Goal: Task Accomplishment & Management: Use online tool/utility

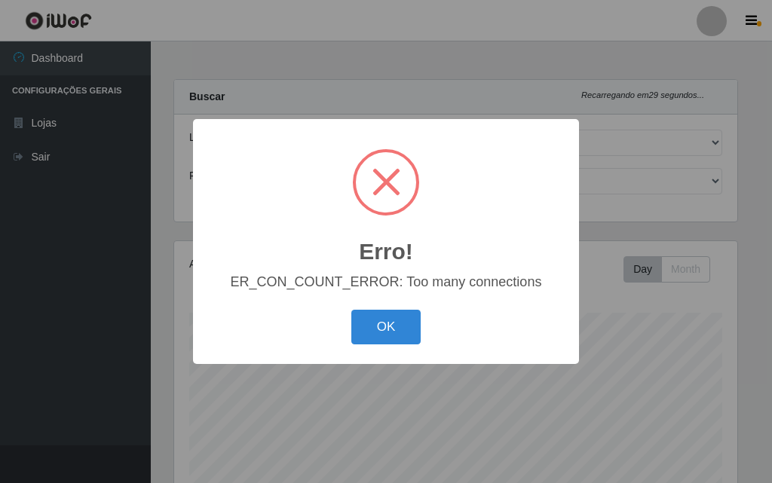
select select "499"
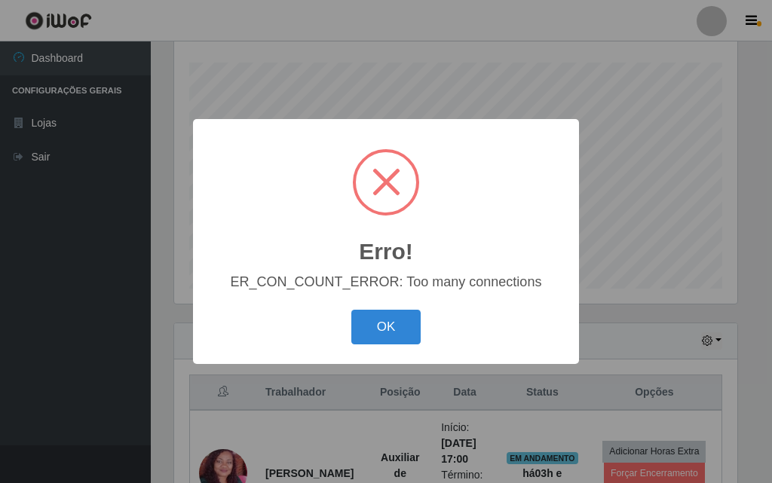
scroll to position [313, 563]
click at [381, 323] on button "OK" at bounding box center [386, 327] width 70 height 35
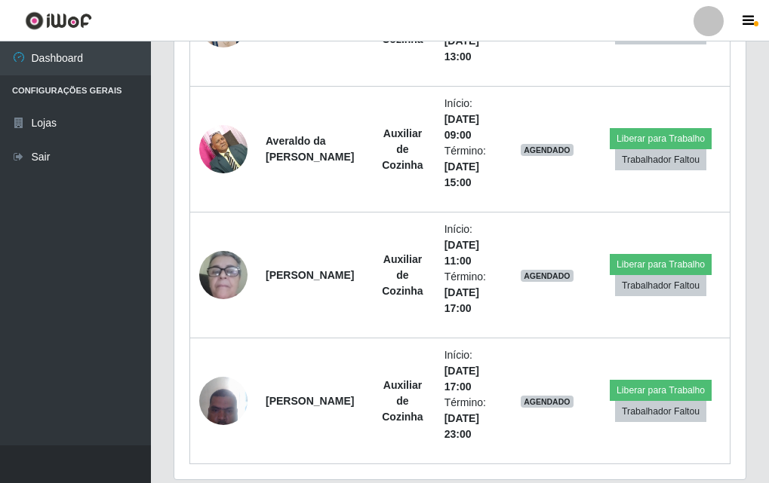
scroll to position [1887, 0]
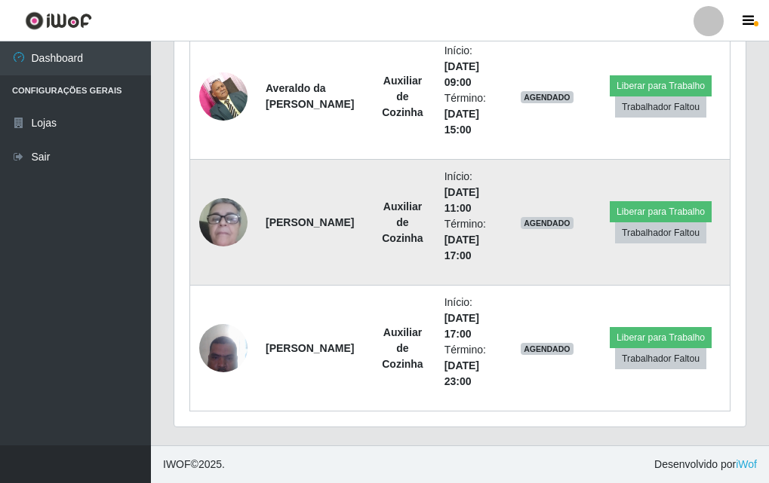
click at [225, 222] on img at bounding box center [223, 223] width 48 height 100
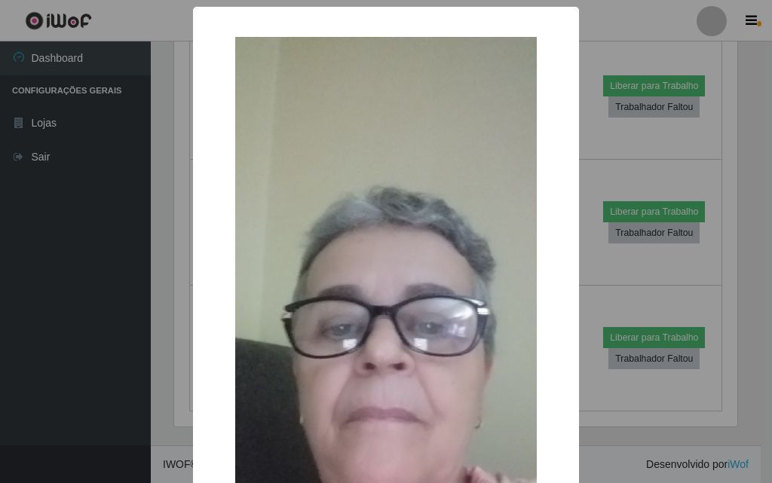
click at [219, 334] on div "×" at bounding box center [386, 347] width 356 height 651
click at [194, 333] on div "× OK Cancel" at bounding box center [386, 377] width 386 height 740
click at [607, 259] on div "× OK Cancel" at bounding box center [386, 241] width 772 height 483
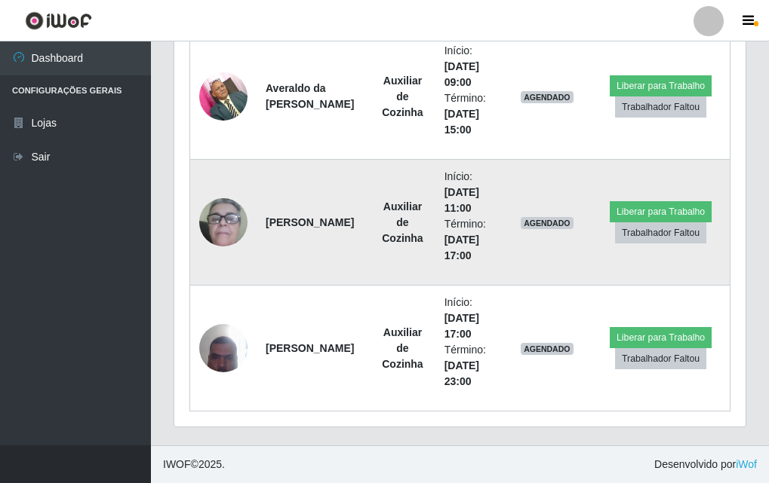
scroll to position [313, 571]
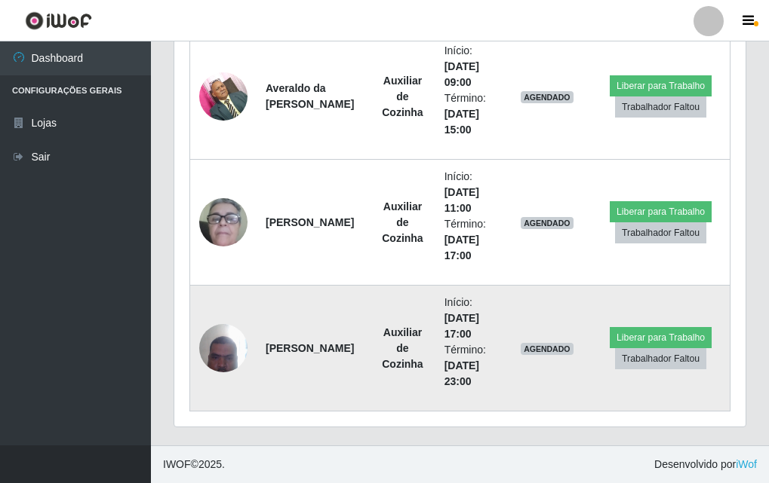
click at [231, 350] on img at bounding box center [223, 348] width 48 height 64
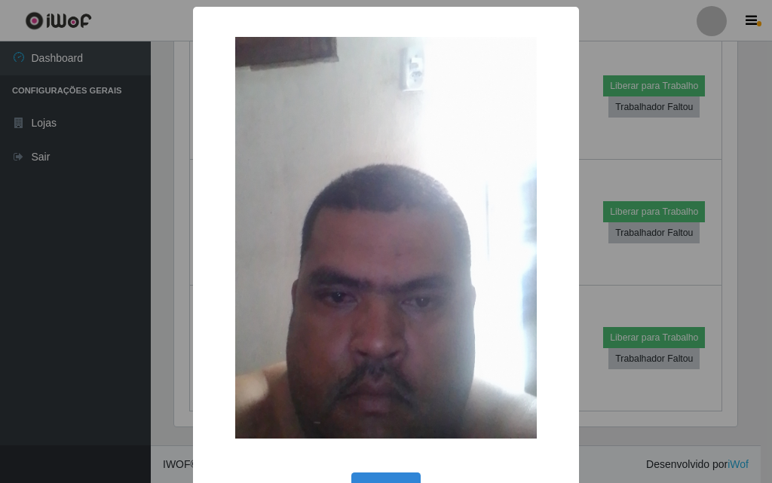
click at [176, 308] on div "× OK Cancel" at bounding box center [386, 241] width 772 height 483
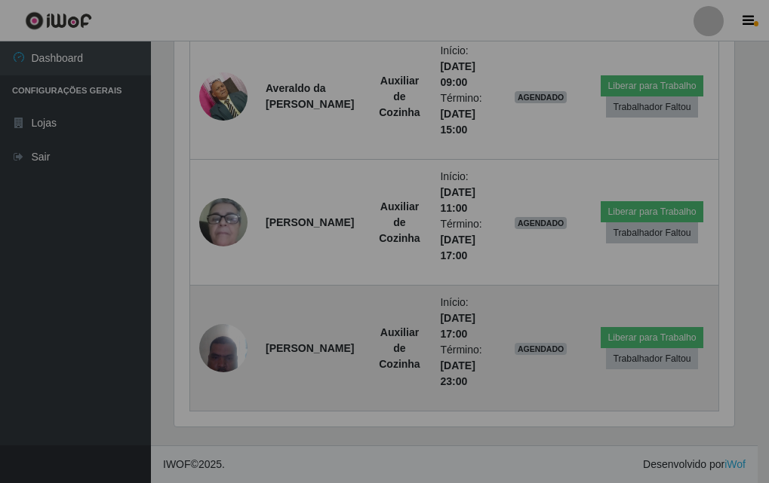
scroll to position [313, 571]
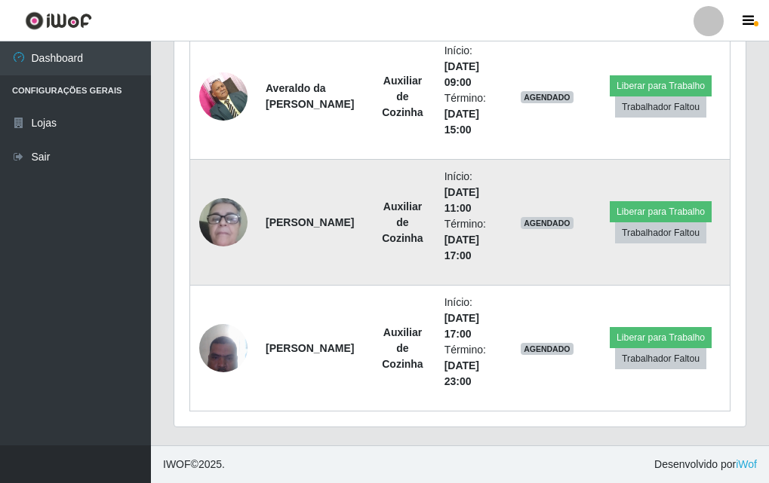
click at [445, 195] on time "[DATE] 11:00" at bounding box center [461, 200] width 35 height 28
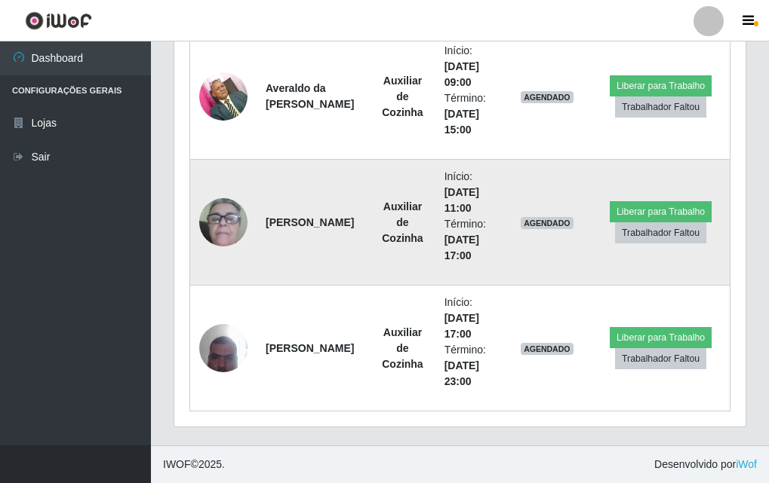
scroll to position [1661, 0]
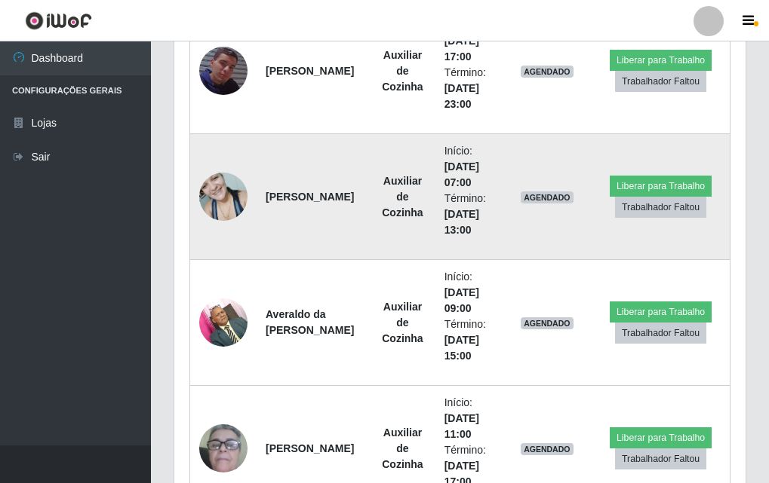
click at [220, 186] on img at bounding box center [223, 196] width 48 height 64
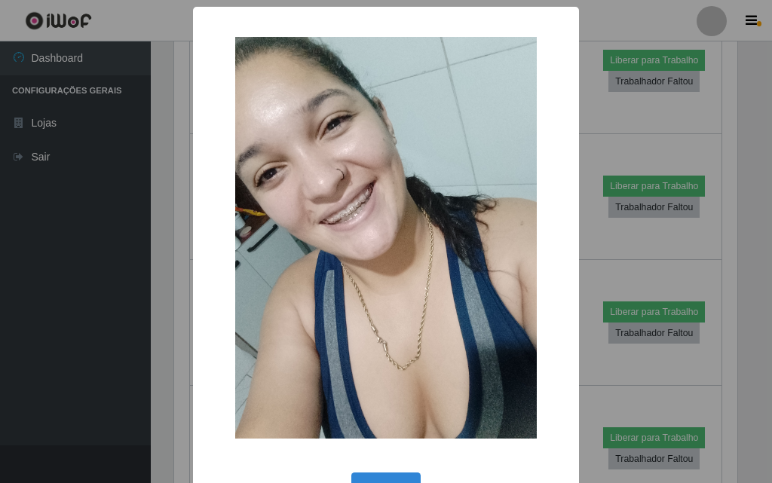
click at [176, 256] on div "× OK Cancel" at bounding box center [386, 241] width 772 height 483
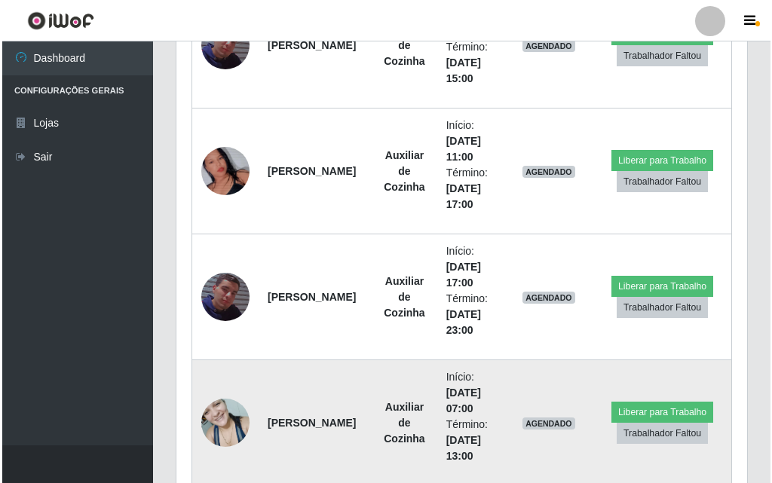
scroll to position [1359, 0]
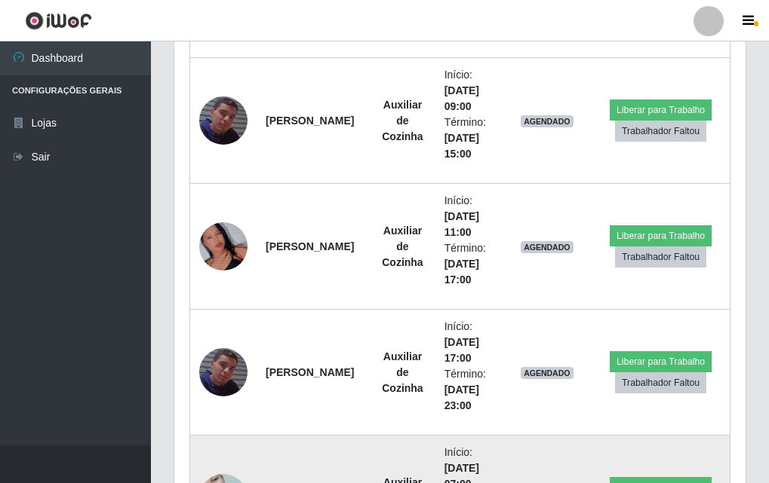
click at [210, 255] on img at bounding box center [223, 247] width 48 height 86
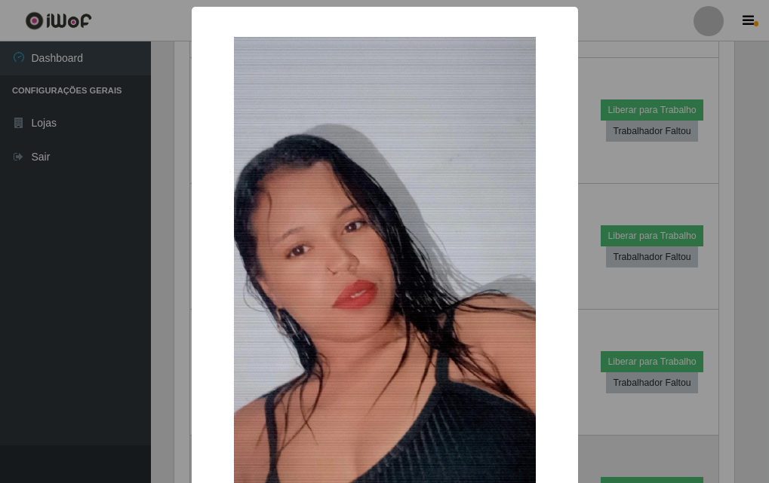
scroll to position [313, 563]
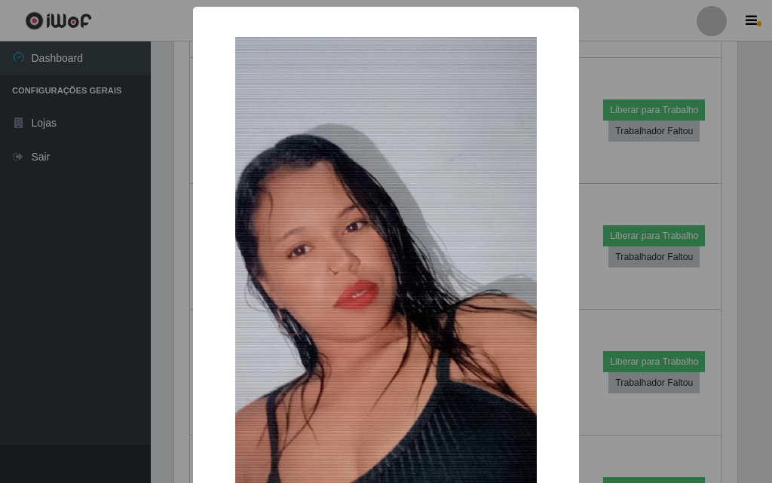
click at [193, 276] on div "× OK Cancel" at bounding box center [386, 334] width 386 height 655
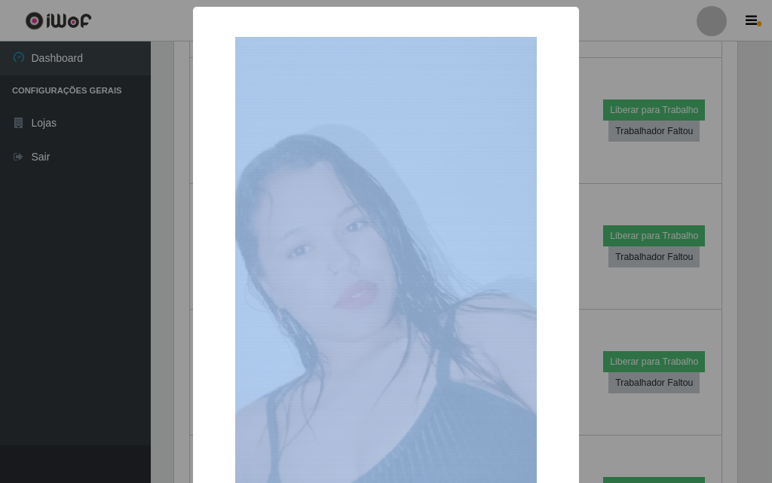
drag, startPoint x: 187, startPoint y: 276, endPoint x: 170, endPoint y: 280, distance: 17.0
click at [171, 280] on div "× OK Cancel" at bounding box center [386, 241] width 772 height 483
click at [170, 280] on div "× OK Cancel" at bounding box center [386, 241] width 772 height 483
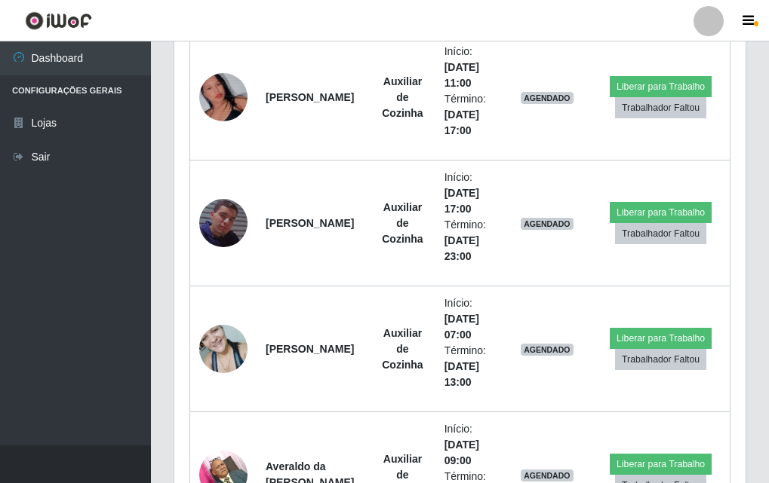
scroll to position [1887, 0]
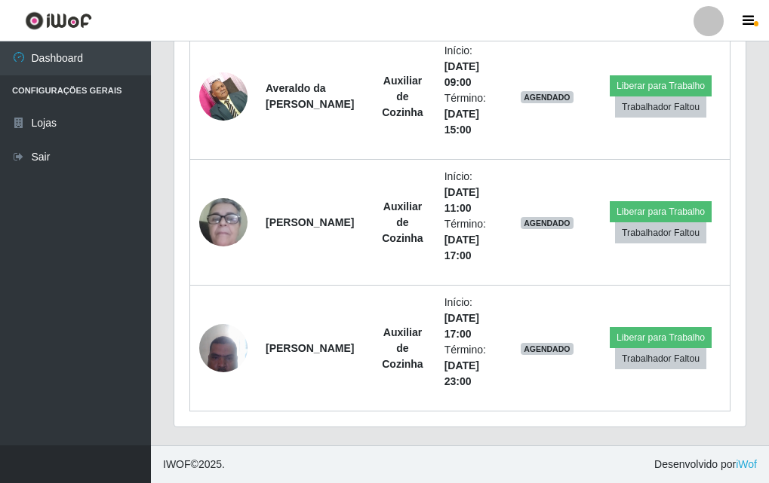
drag, startPoint x: 215, startPoint y: 281, endPoint x: 0, endPoint y: -54, distance: 397.9
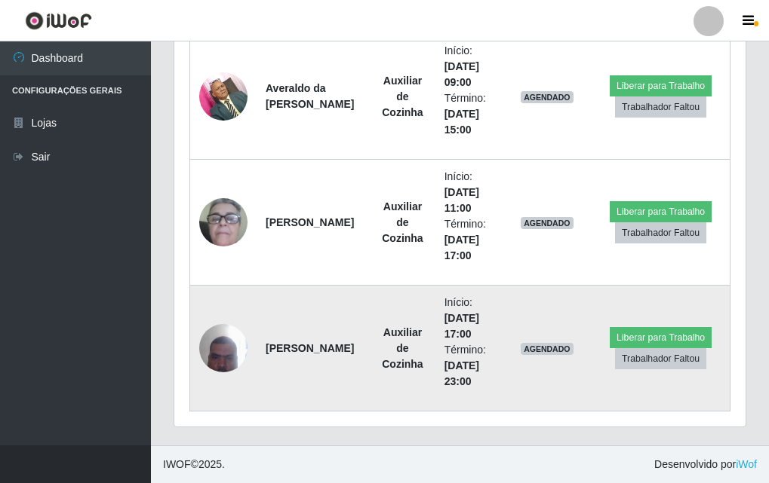
drag, startPoint x: 0, startPoint y: -54, endPoint x: 461, endPoint y: 395, distance: 643.2
click at [459, 395] on td "Início: [DATE] 17:00 Término: [DATE] 23:00" at bounding box center [468, 349] width 67 height 126
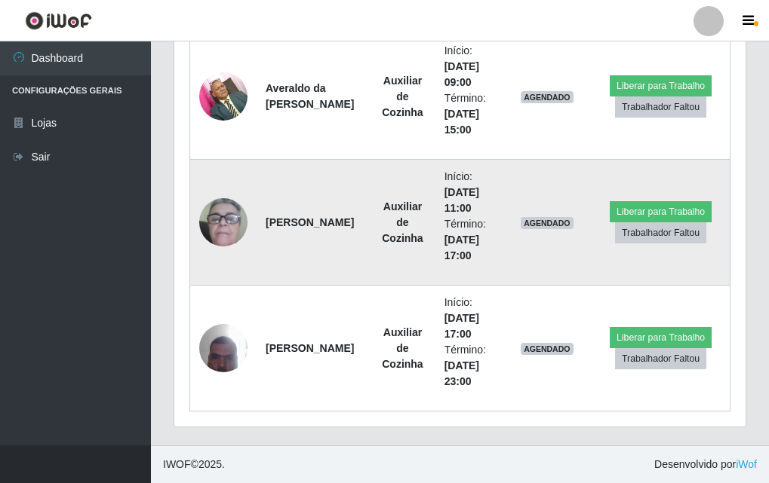
click at [272, 229] on strong "[PERSON_NAME]" at bounding box center [309, 222] width 88 height 12
drag, startPoint x: 272, startPoint y: 229, endPoint x: 409, endPoint y: 171, distance: 148.1
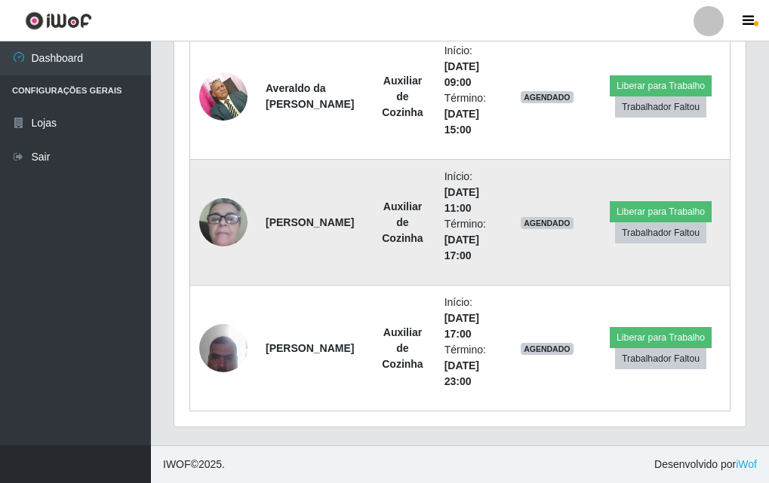
click at [409, 171] on td "Auxiliar de Cozinha" at bounding box center [402, 223] width 65 height 126
click at [300, 229] on strong "[PERSON_NAME]" at bounding box center [309, 222] width 88 height 12
drag, startPoint x: 300, startPoint y: 230, endPoint x: 249, endPoint y: 265, distance: 61.9
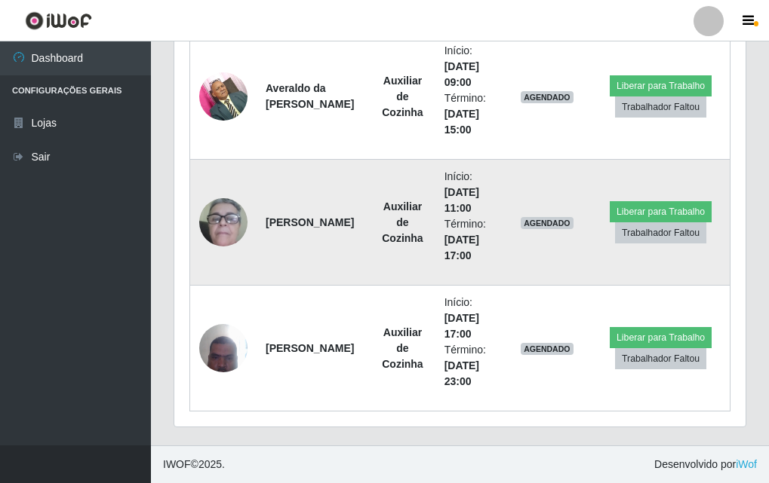
click at [249, 265] on td at bounding box center [223, 223] width 67 height 126
click at [292, 220] on strong "[PERSON_NAME]" at bounding box center [309, 222] width 88 height 12
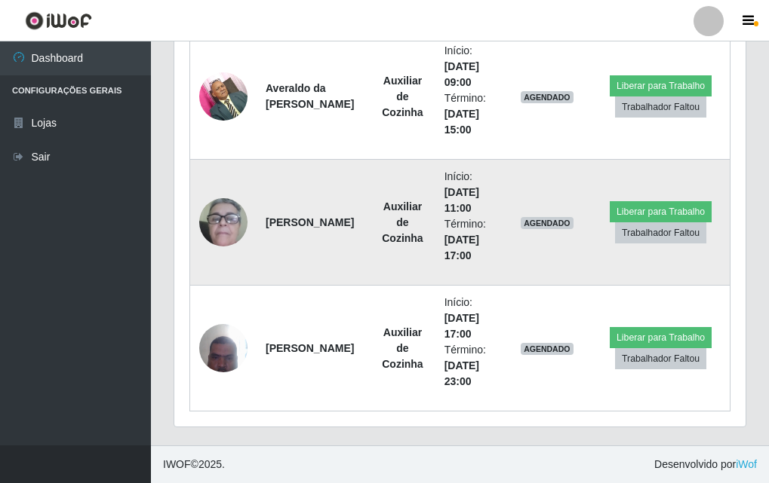
click at [231, 225] on img at bounding box center [223, 223] width 48 height 100
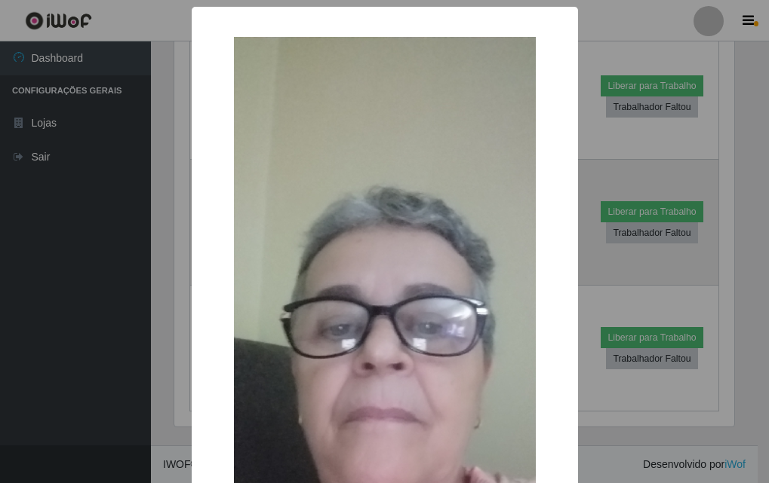
scroll to position [313, 563]
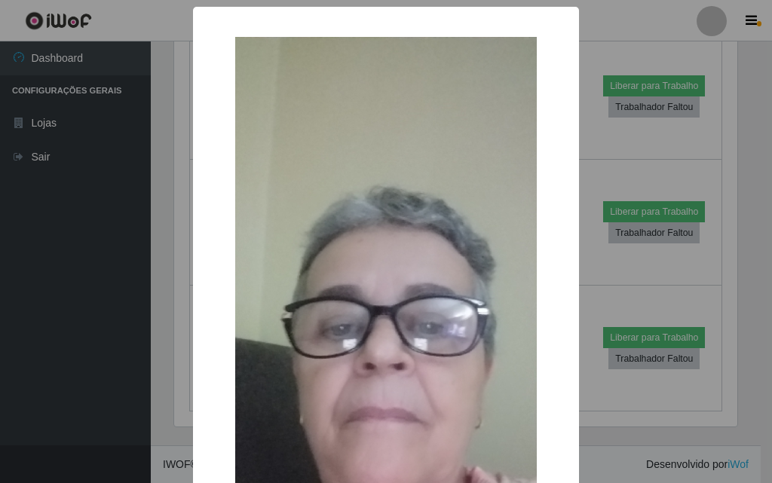
click at [124, 262] on div "× OK Cancel" at bounding box center [386, 241] width 772 height 483
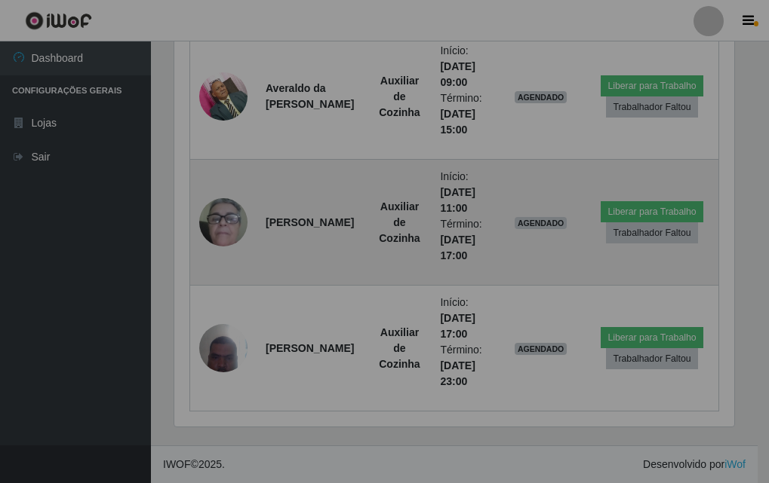
scroll to position [313, 571]
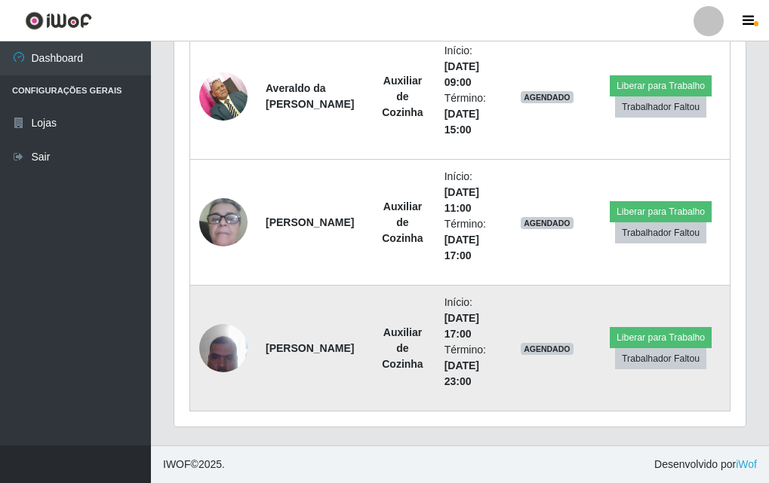
click at [222, 353] on img at bounding box center [223, 348] width 48 height 64
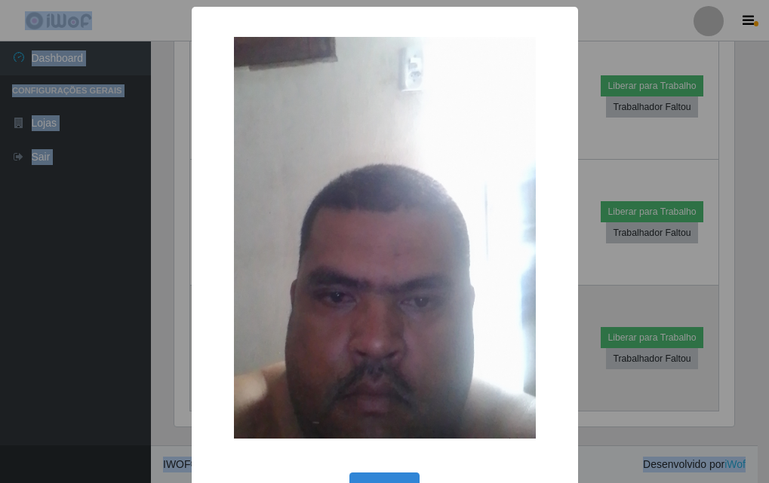
click at [222, 353] on div "× OK Cancel" at bounding box center [384, 241] width 769 height 483
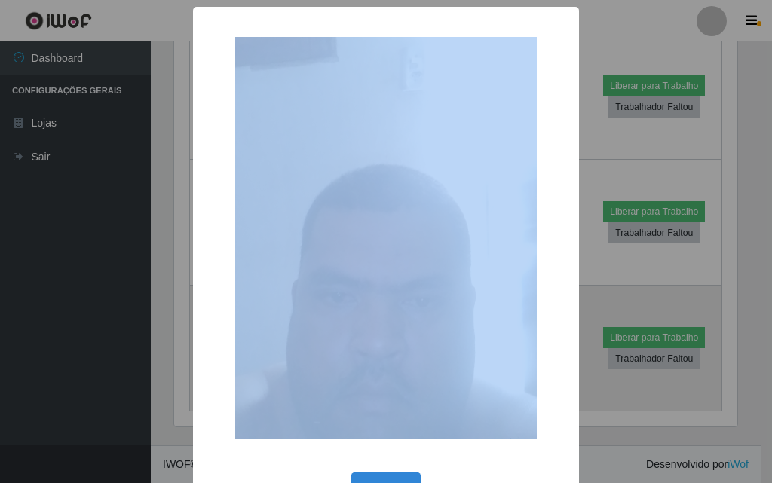
click at [222, 353] on div "×" at bounding box center [386, 238] width 356 height 432
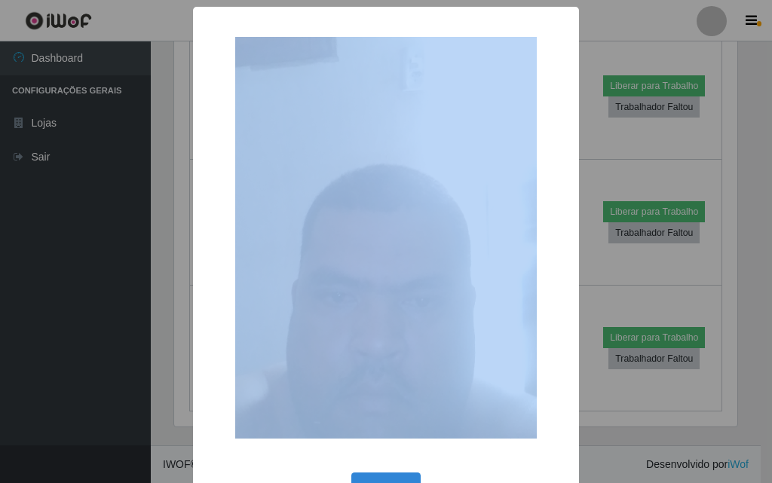
click at [161, 361] on div "× OK Cancel" at bounding box center [386, 241] width 772 height 483
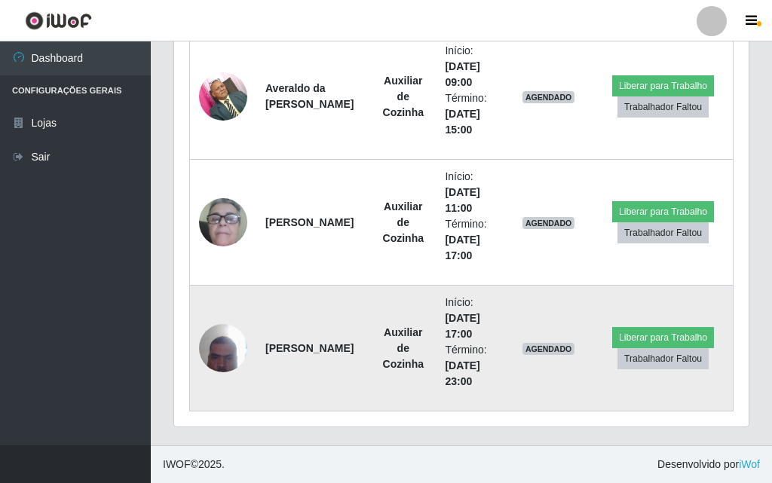
scroll to position [313, 571]
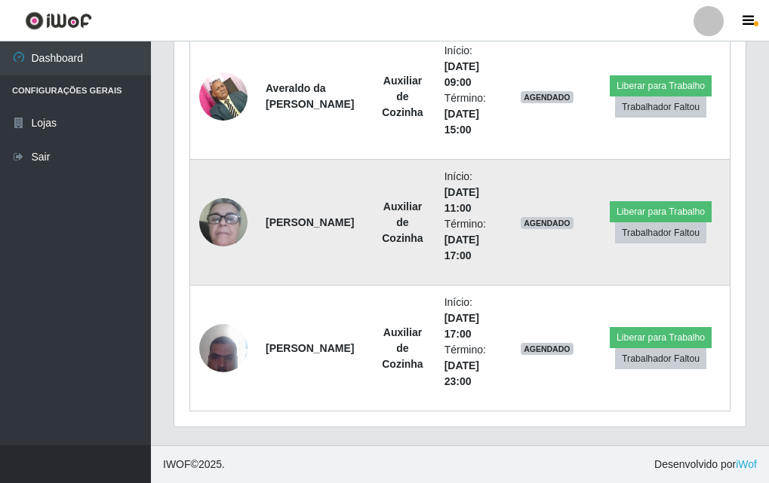
click at [227, 228] on img at bounding box center [223, 223] width 48 height 100
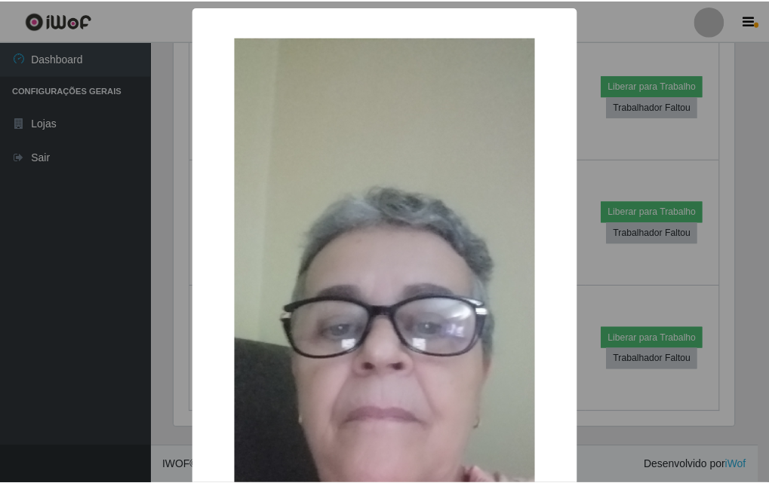
scroll to position [313, 563]
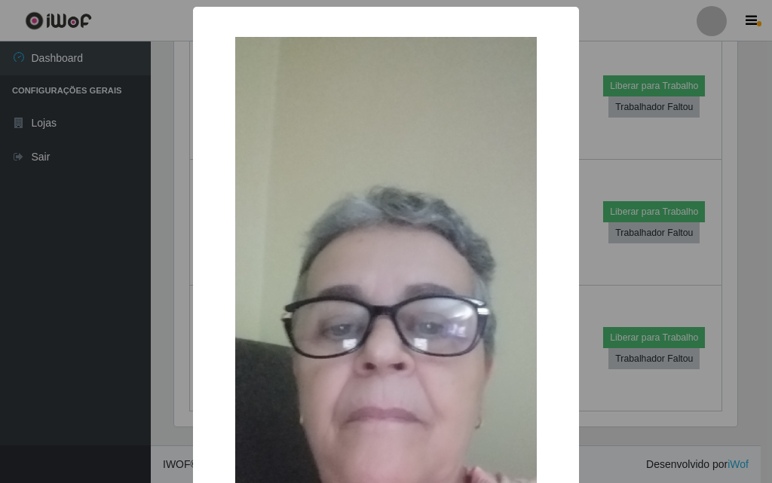
click at [203, 237] on div "× OK Cancel" at bounding box center [386, 377] width 386 height 740
click at [158, 243] on div "× OK Cancel" at bounding box center [386, 241] width 772 height 483
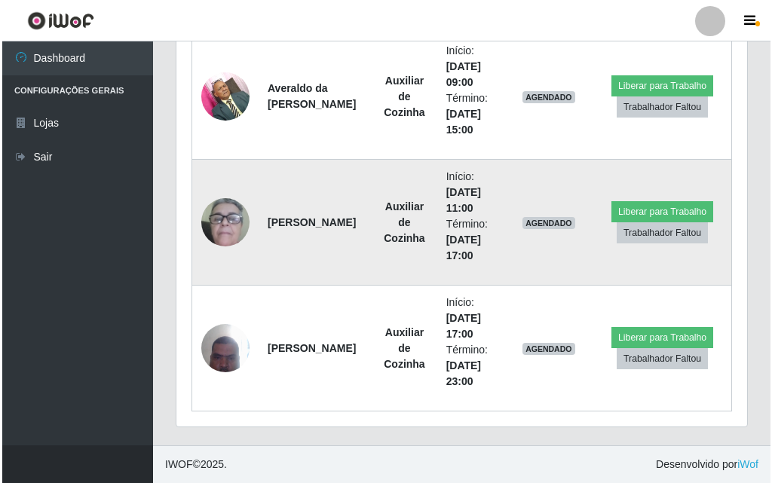
scroll to position [313, 571]
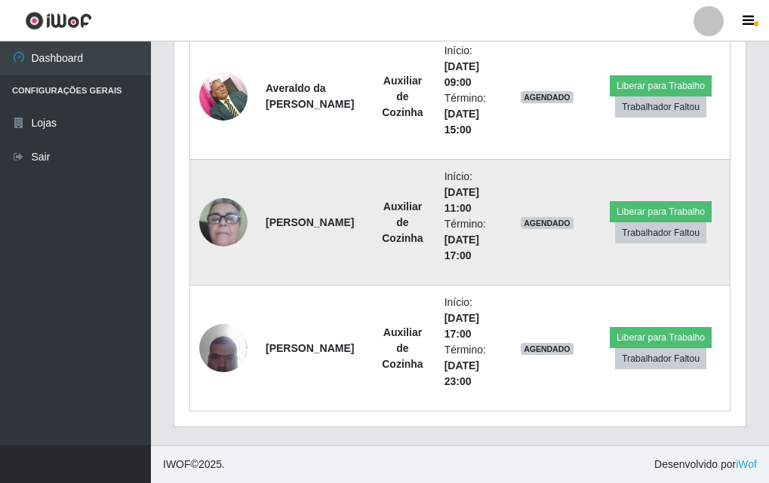
click at [220, 232] on img at bounding box center [223, 223] width 48 height 100
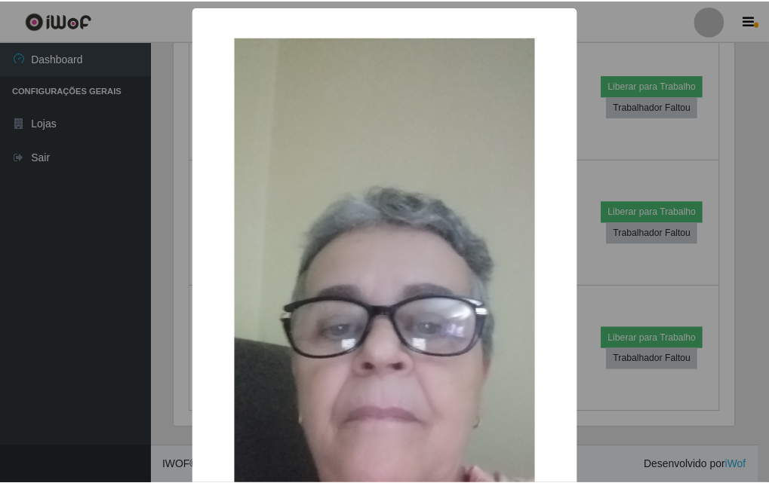
scroll to position [313, 563]
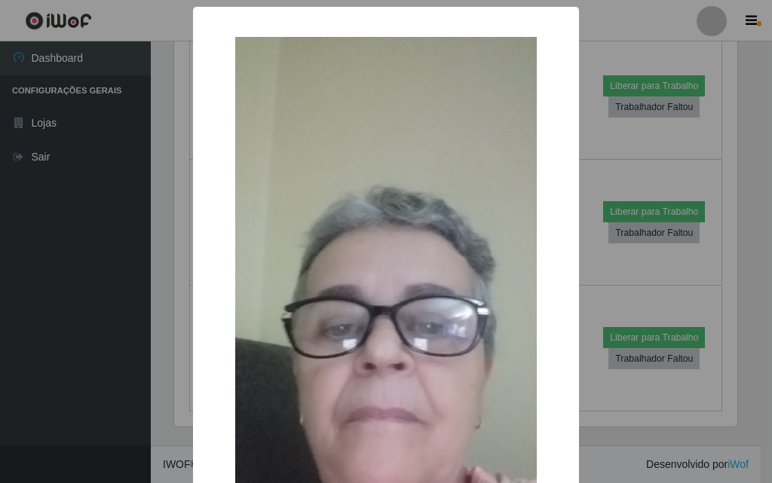
click at [156, 242] on div "× OK Cancel" at bounding box center [386, 241] width 772 height 483
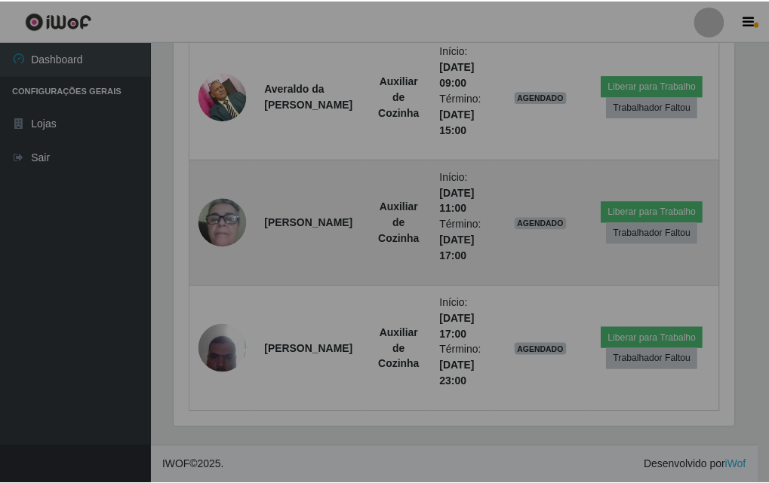
scroll to position [313, 571]
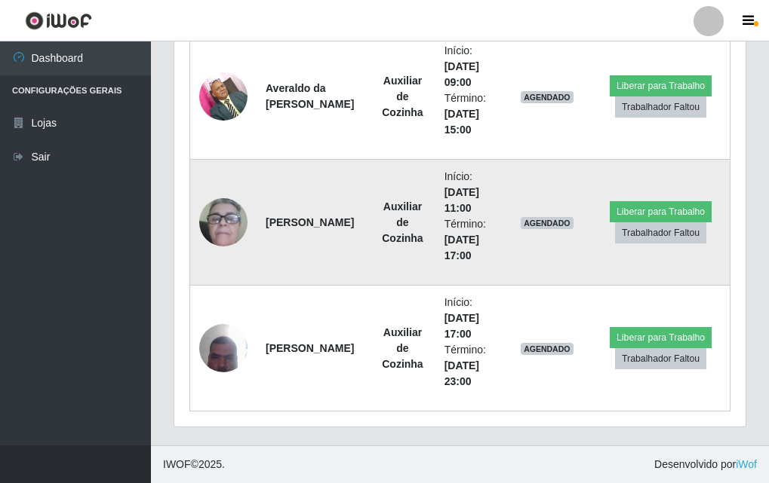
click at [210, 240] on img at bounding box center [223, 223] width 48 height 100
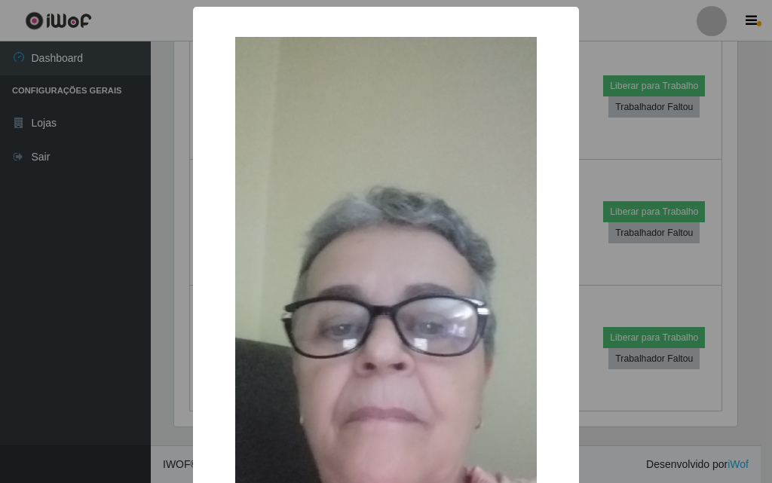
click at [164, 354] on div "× OK Cancel" at bounding box center [386, 241] width 772 height 483
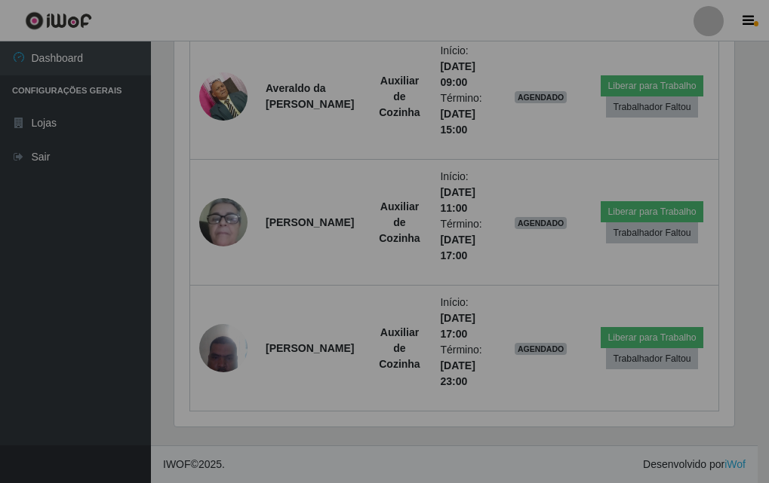
scroll to position [313, 571]
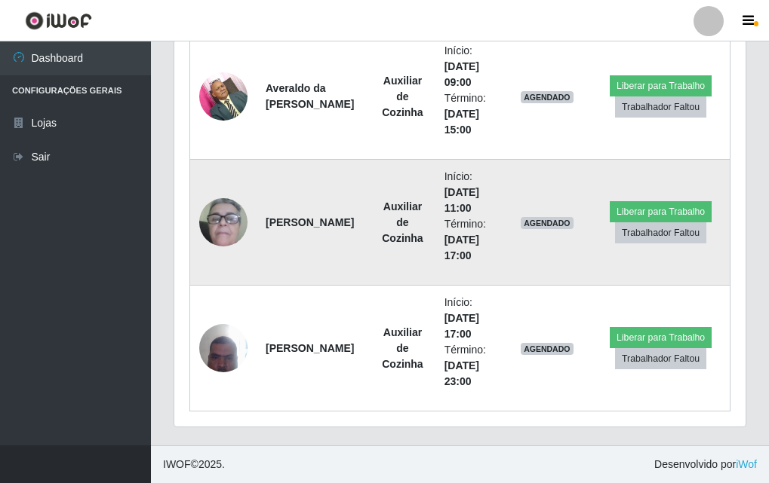
click at [268, 229] on strong "[PERSON_NAME]" at bounding box center [309, 222] width 88 height 12
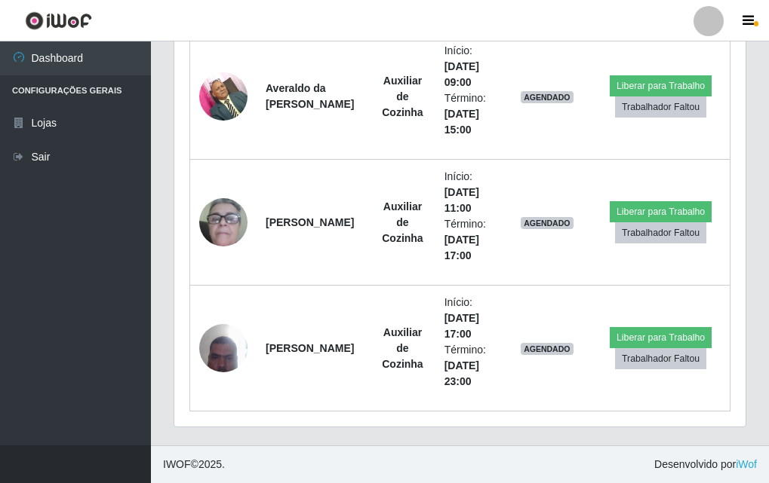
click at [132, 250] on ul "Dashboard Configurações Gerais Lojas Sair" at bounding box center [75, 243] width 151 height 404
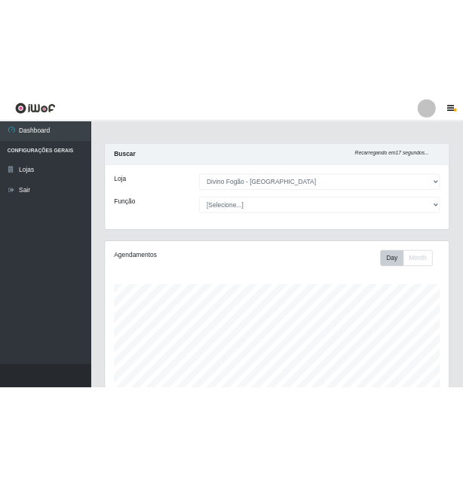
scroll to position [377, 0]
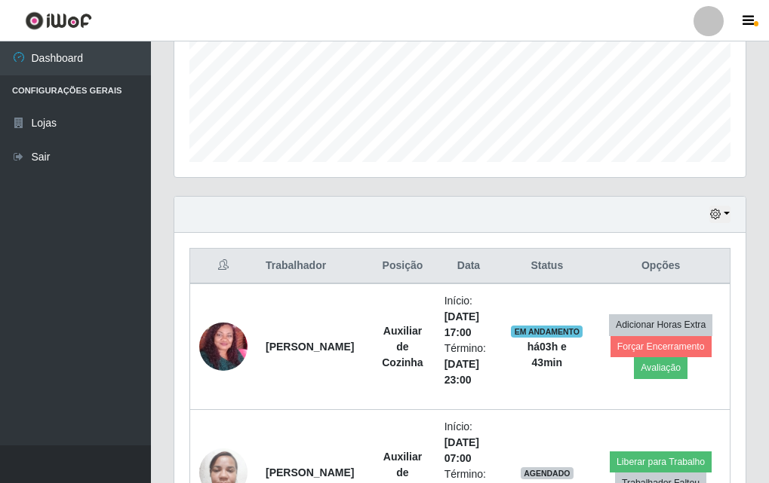
drag, startPoint x: 247, startPoint y: 191, endPoint x: 269, endPoint y: 173, distance: 27.8
